Goal: Task Accomplishment & Management: Use online tool/utility

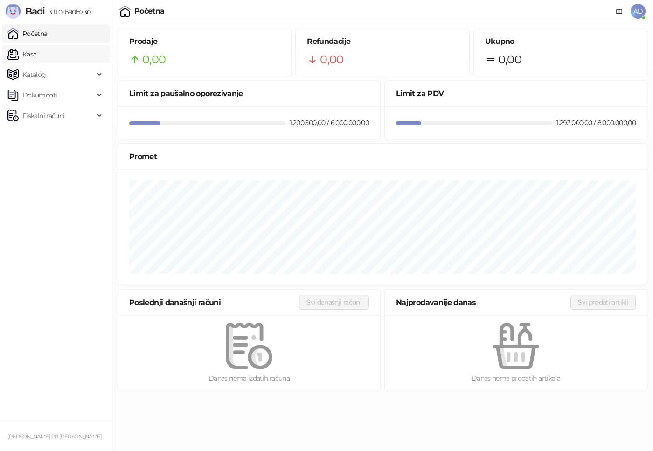
click at [36, 54] on link "Kasa" at bounding box center [21, 54] width 29 height 19
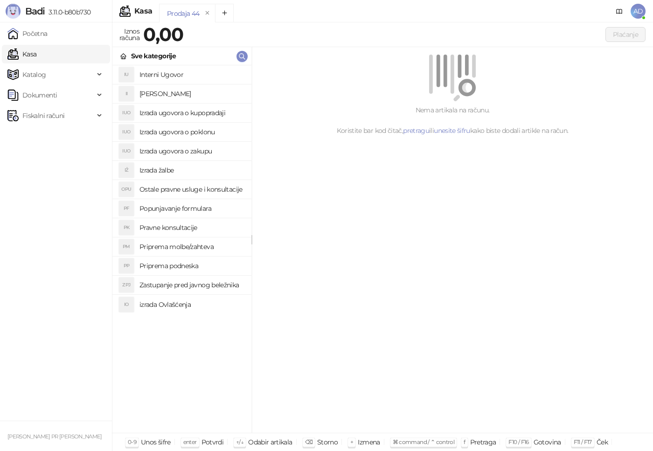
click at [199, 114] on h4 "Izrada ugovora o kupopradaji" at bounding box center [191, 112] width 104 height 15
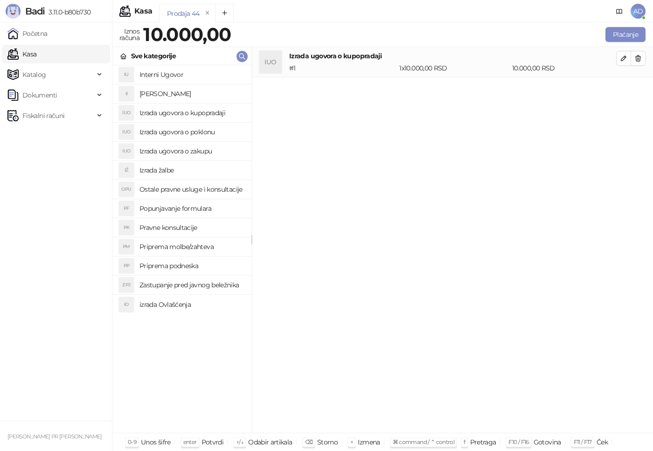
click at [177, 307] on h4 "izrada Ovlašćenja" at bounding box center [191, 304] width 104 height 15
click at [195, 248] on h4 "Priprema molbe/zahteva" at bounding box center [191, 246] width 104 height 15
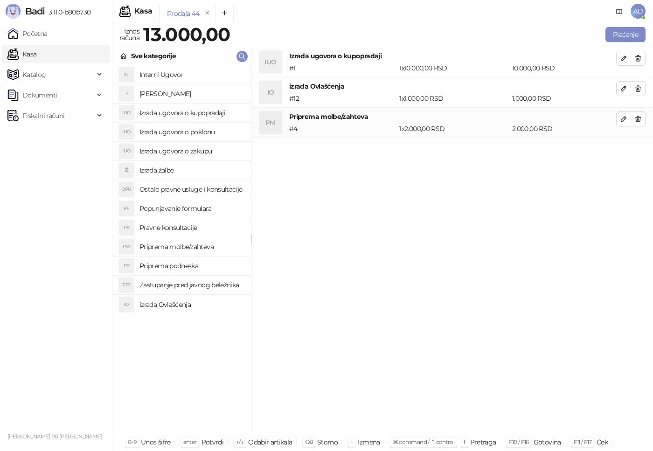
click at [184, 227] on h4 "Pravne konsultacije" at bounding box center [191, 227] width 104 height 15
click at [192, 213] on h4 "Popunjavanje formulara" at bounding box center [191, 208] width 104 height 15
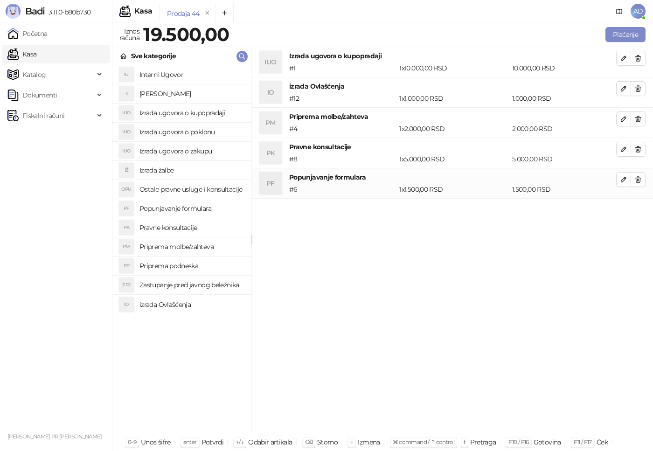
click at [194, 211] on h4 "Popunjavanje formulara" at bounding box center [191, 208] width 104 height 15
click at [632, 34] on button "Plaćanje" at bounding box center [625, 34] width 40 height 15
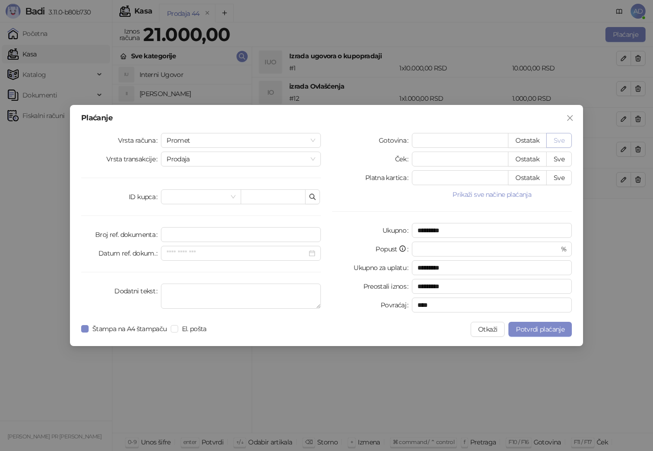
click at [559, 142] on button "Sve" at bounding box center [559, 140] width 26 height 15
type input "*****"
type input "****"
click at [545, 331] on span "Potvrdi plaćanje" at bounding box center [540, 329] width 48 height 8
